Goal: Task Accomplishment & Management: Complete application form

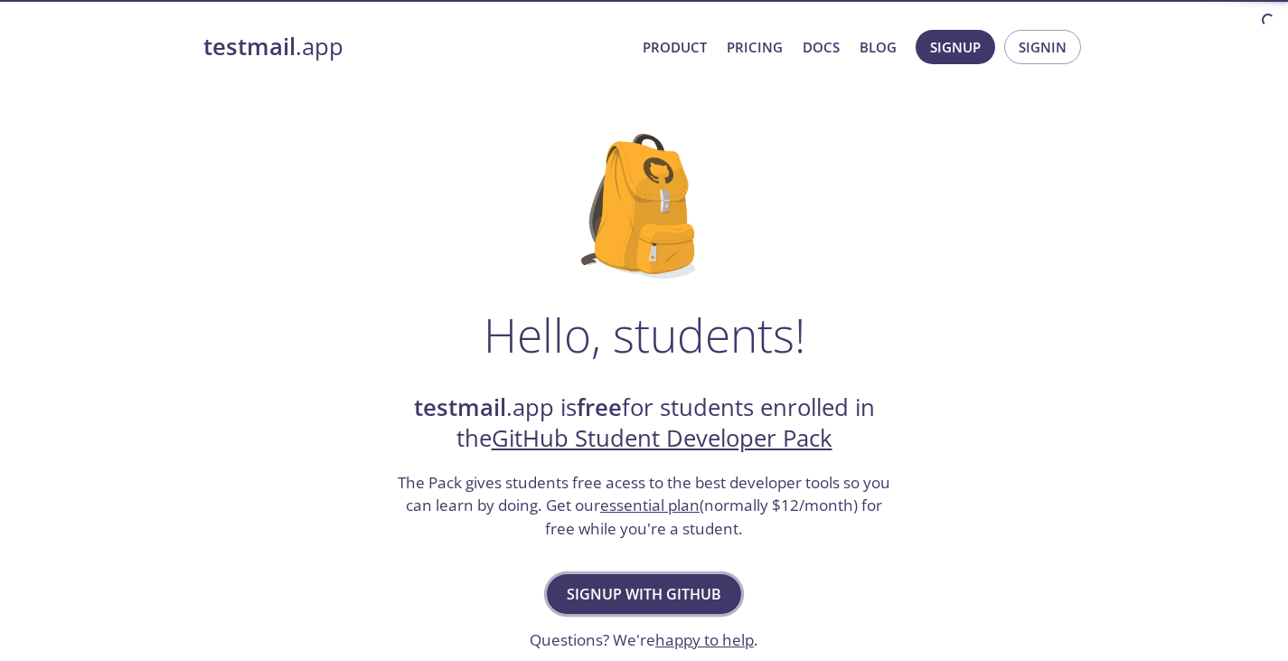
drag, startPoint x: 0, startPoint y: 0, endPoint x: 671, endPoint y: 584, distance: 889.3
click at [671, 584] on span "Signup with GitHub" at bounding box center [644, 593] width 155 height 25
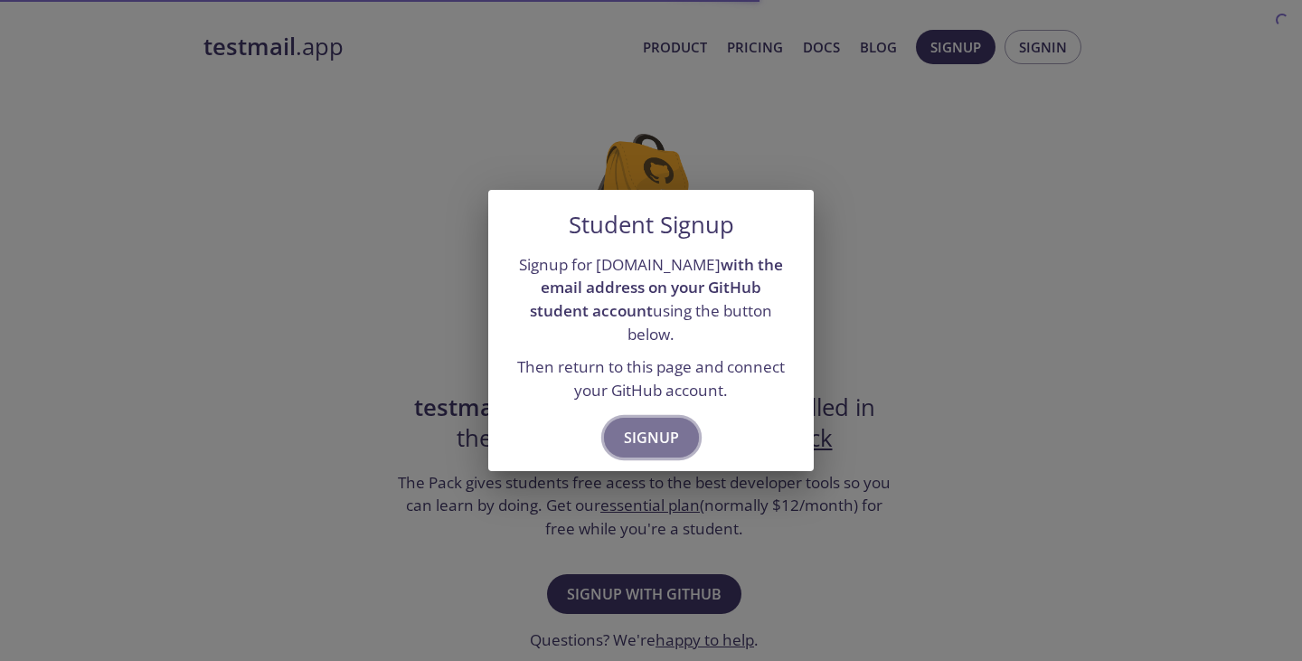
click at [658, 435] on span "Signup" at bounding box center [651, 437] width 55 height 25
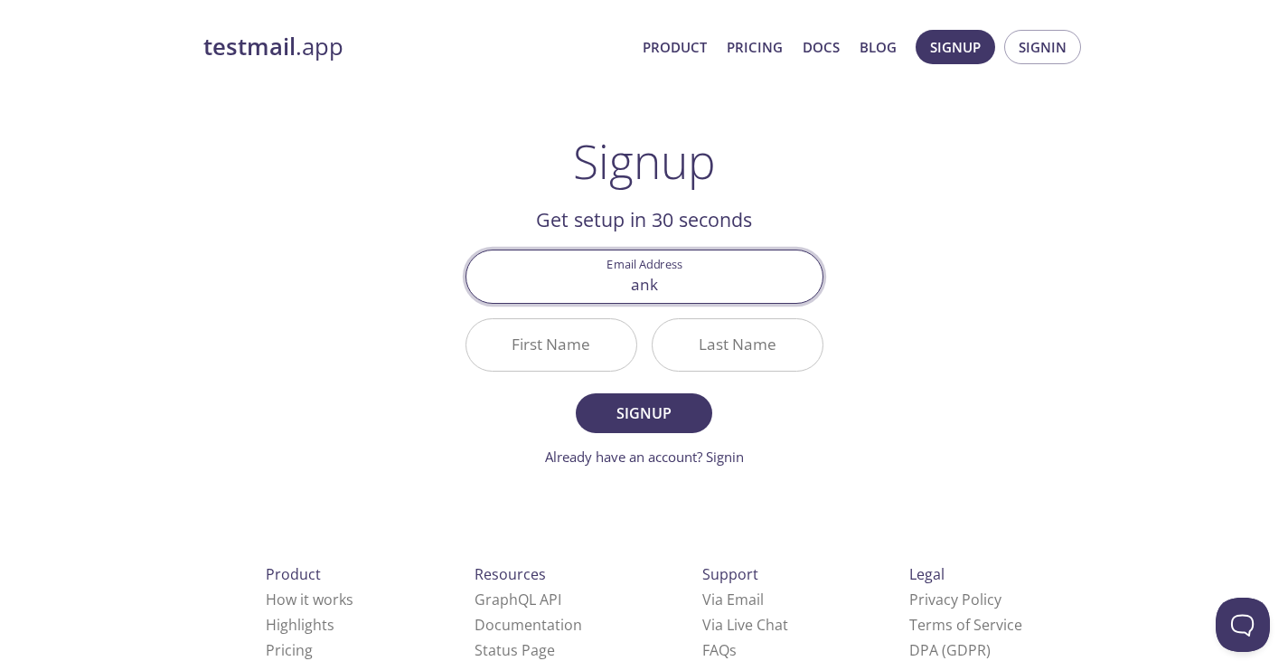
type input "[EMAIL_ADDRESS][DOMAIN_NAME]"
click at [591, 341] on input "First Name" at bounding box center [551, 345] width 170 height 52
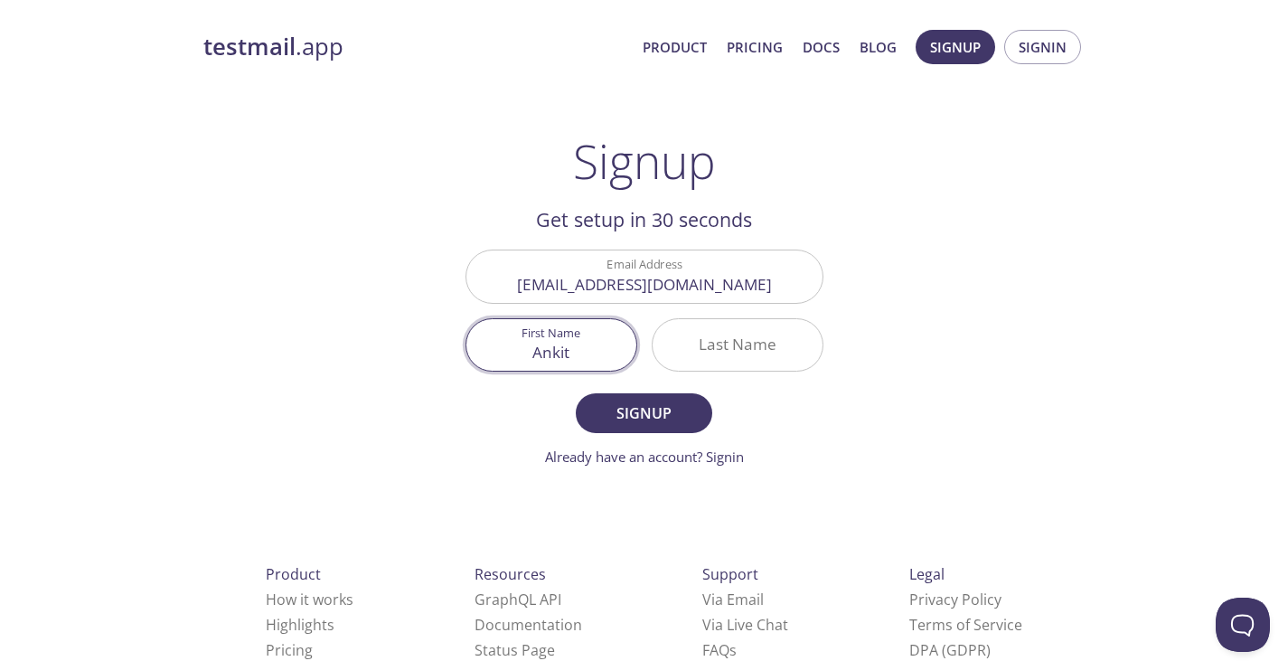
type input "Ankit"
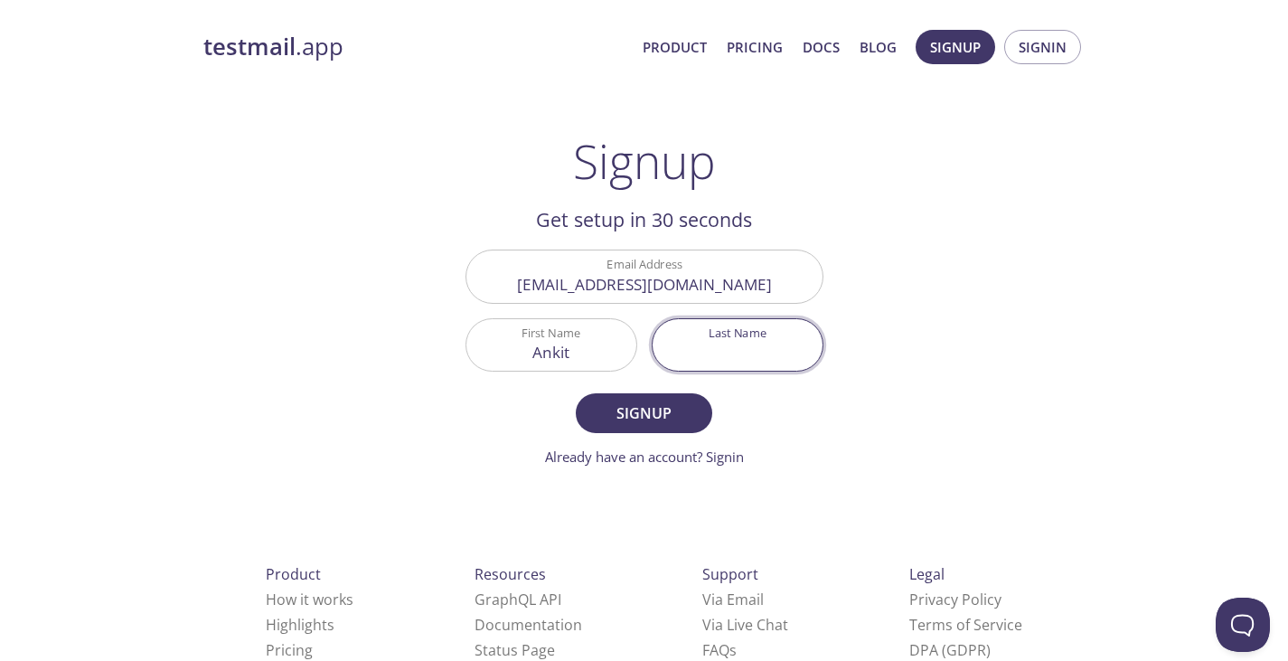
click at [694, 356] on input "Last Name" at bounding box center [738, 345] width 170 height 52
type input "[PERSON_NAME]"
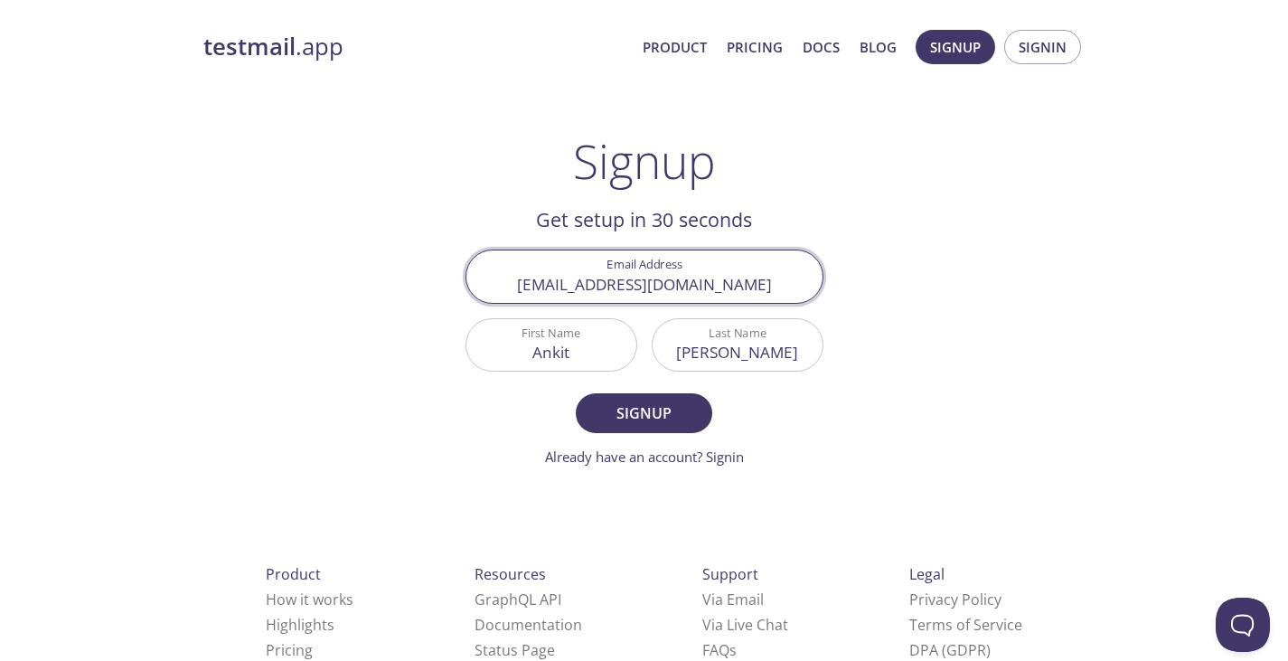
click at [786, 283] on input "ankitrajkumar7667162310@gmail.com" at bounding box center [644, 276] width 356 height 52
type input "a"
type input "[EMAIL_ADDRESS][DOMAIN_NAME]"
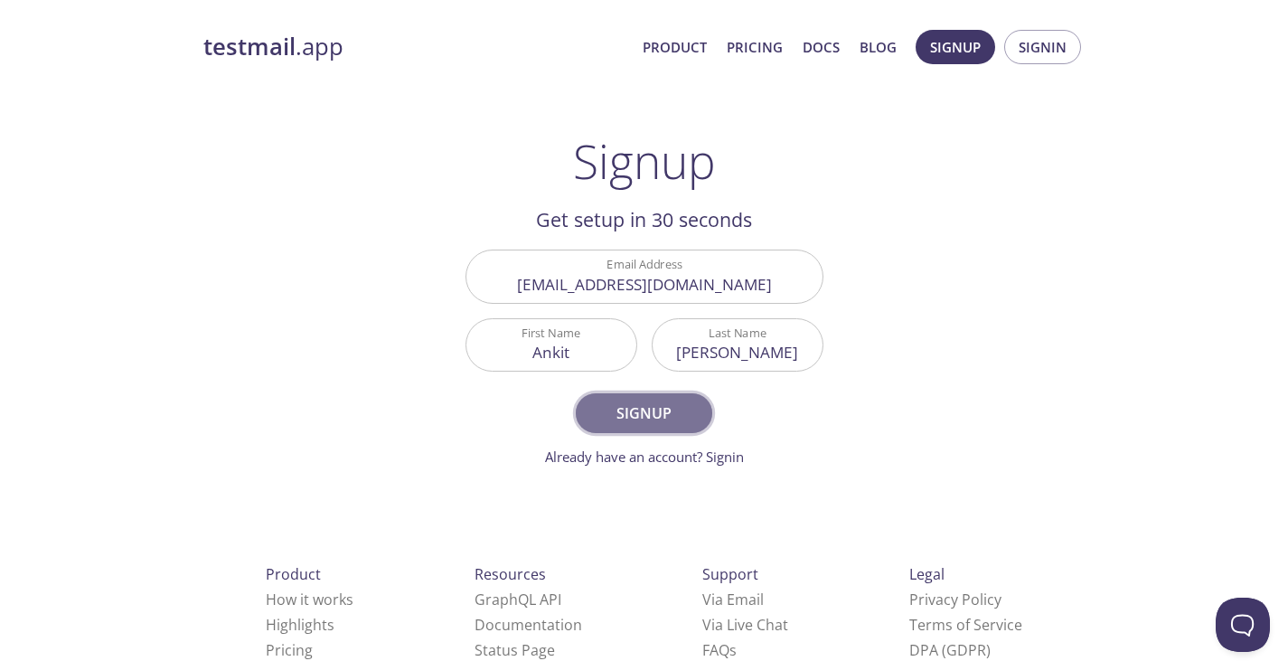
click at [655, 406] on span "Signup" at bounding box center [644, 412] width 96 height 25
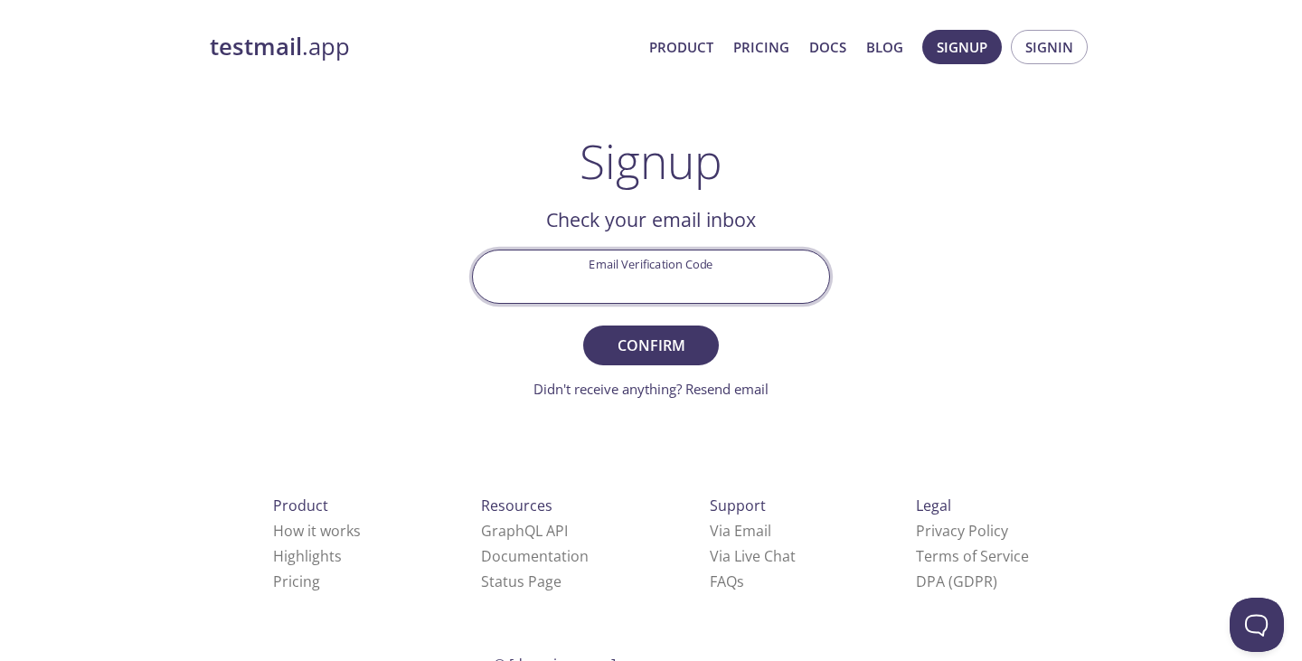
click at [640, 285] on input "Email Verification Code" at bounding box center [651, 276] width 356 height 52
type input "MAR9X8P"
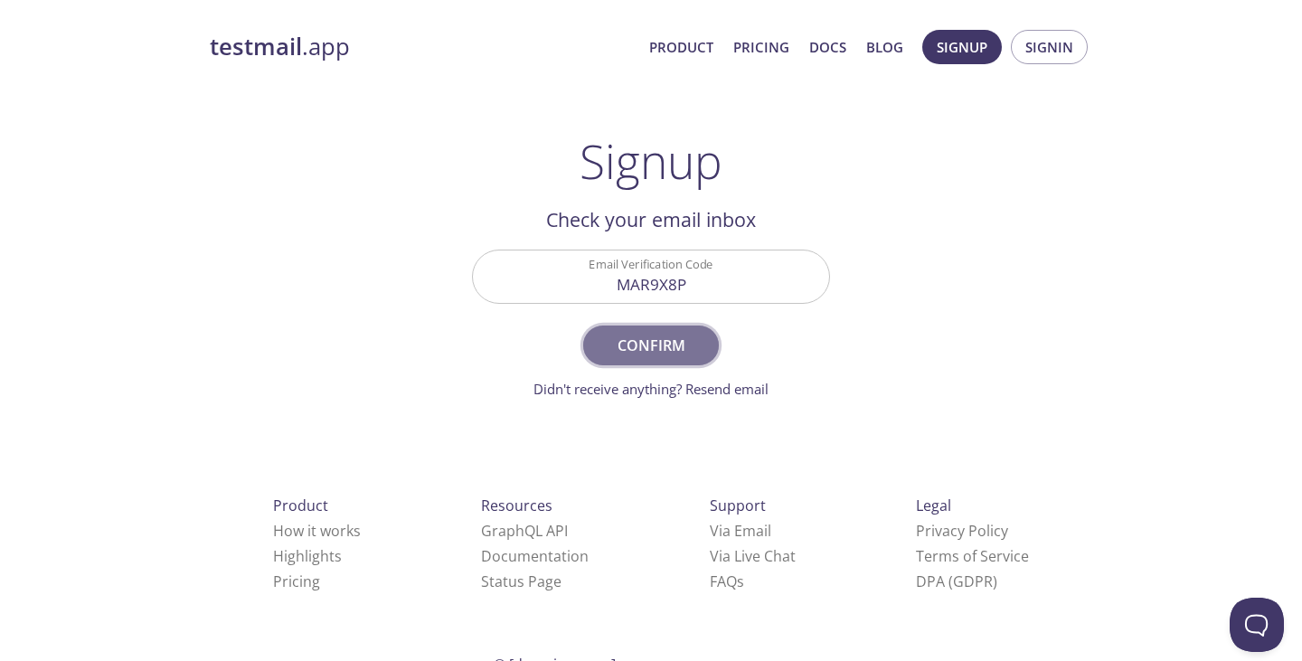
click at [663, 354] on span "Confirm" at bounding box center [651, 345] width 96 height 25
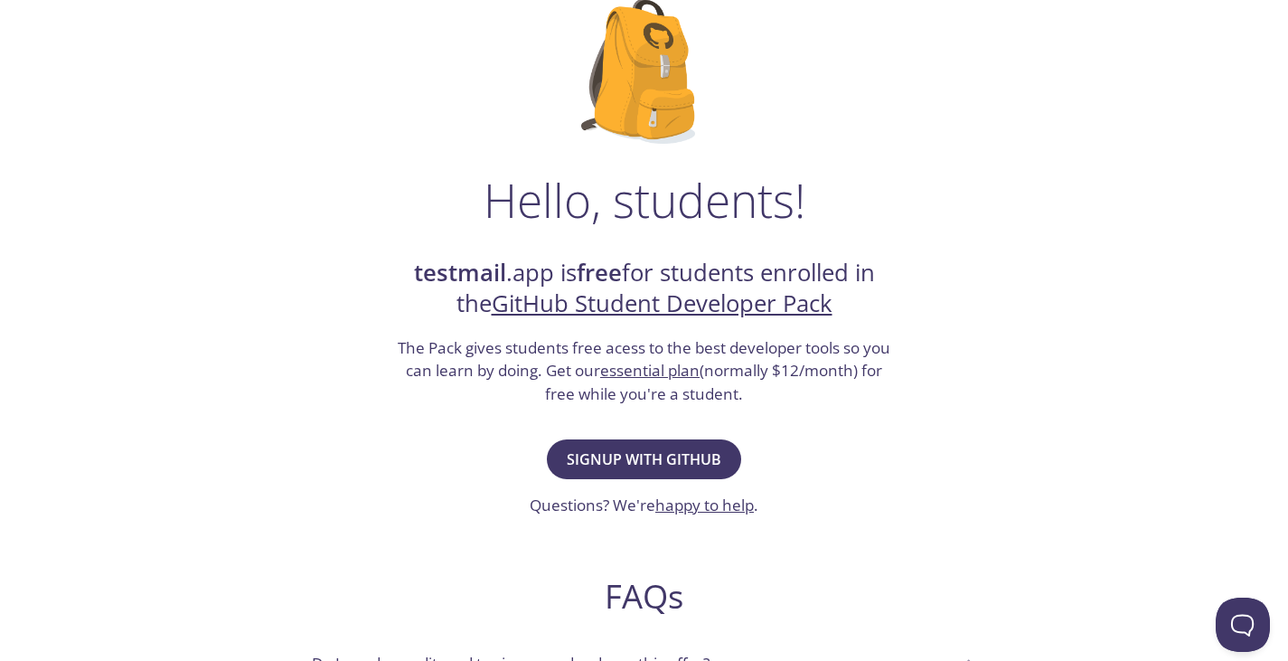
scroll to position [147, 0]
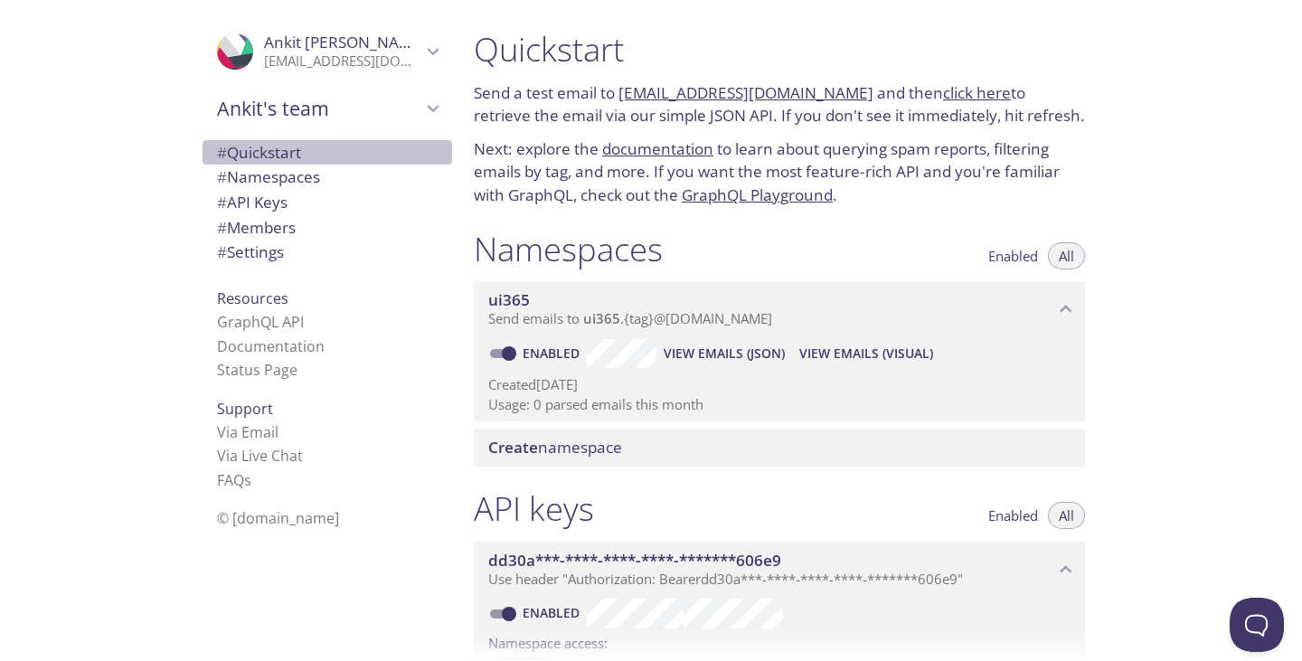
click at [319, 147] on span "# Quickstart" at bounding box center [327, 153] width 221 height 24
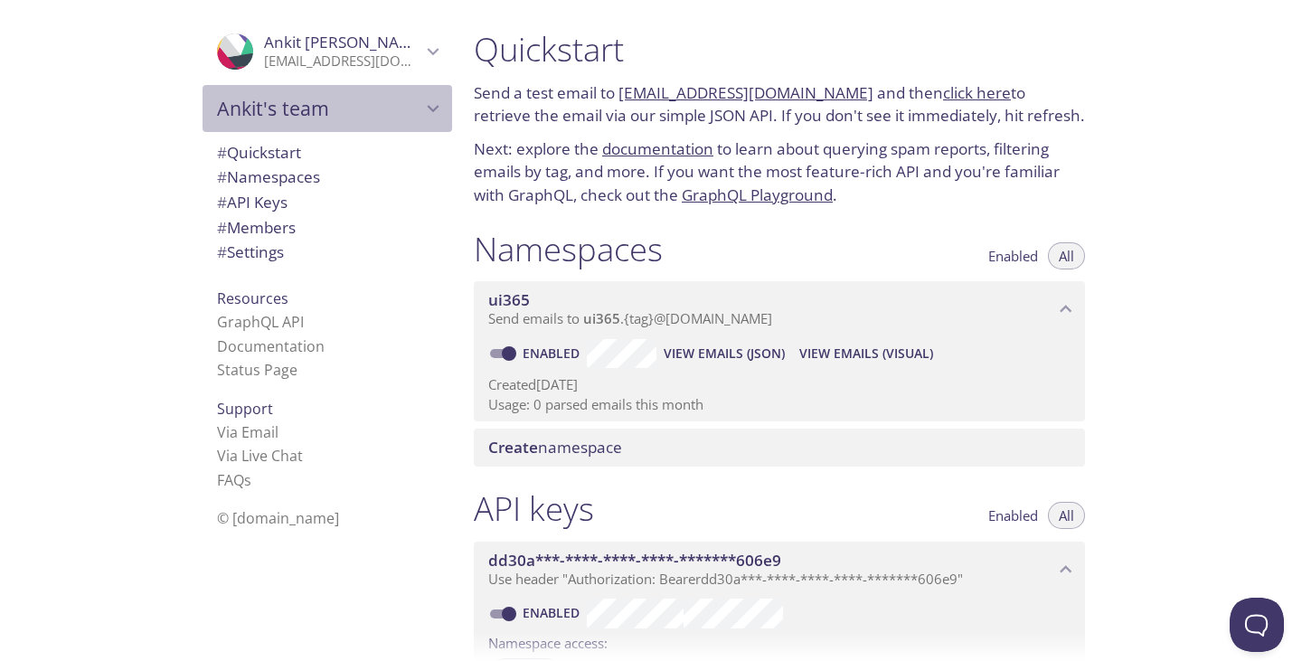
click at [385, 116] on span "Ankit's team" at bounding box center [319, 108] width 204 height 25
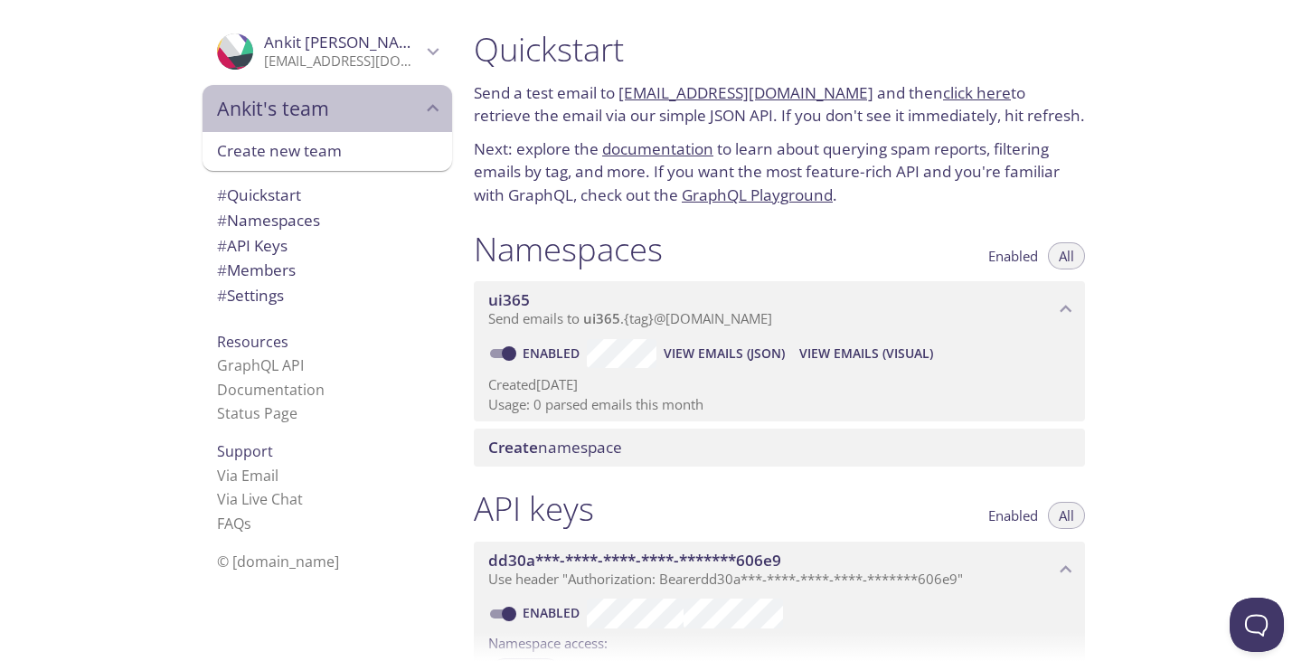
click at [385, 116] on span "Ankit's team" at bounding box center [319, 108] width 204 height 25
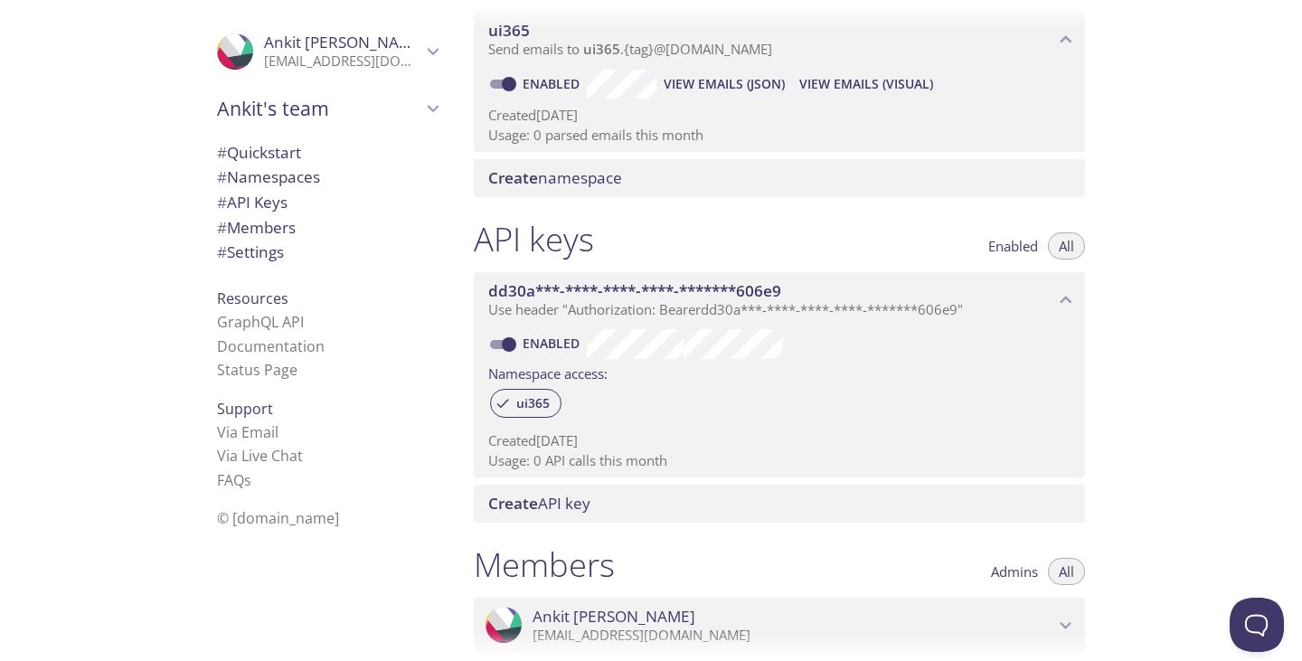
scroll to position [271, 0]
